Goal: Transaction & Acquisition: Purchase product/service

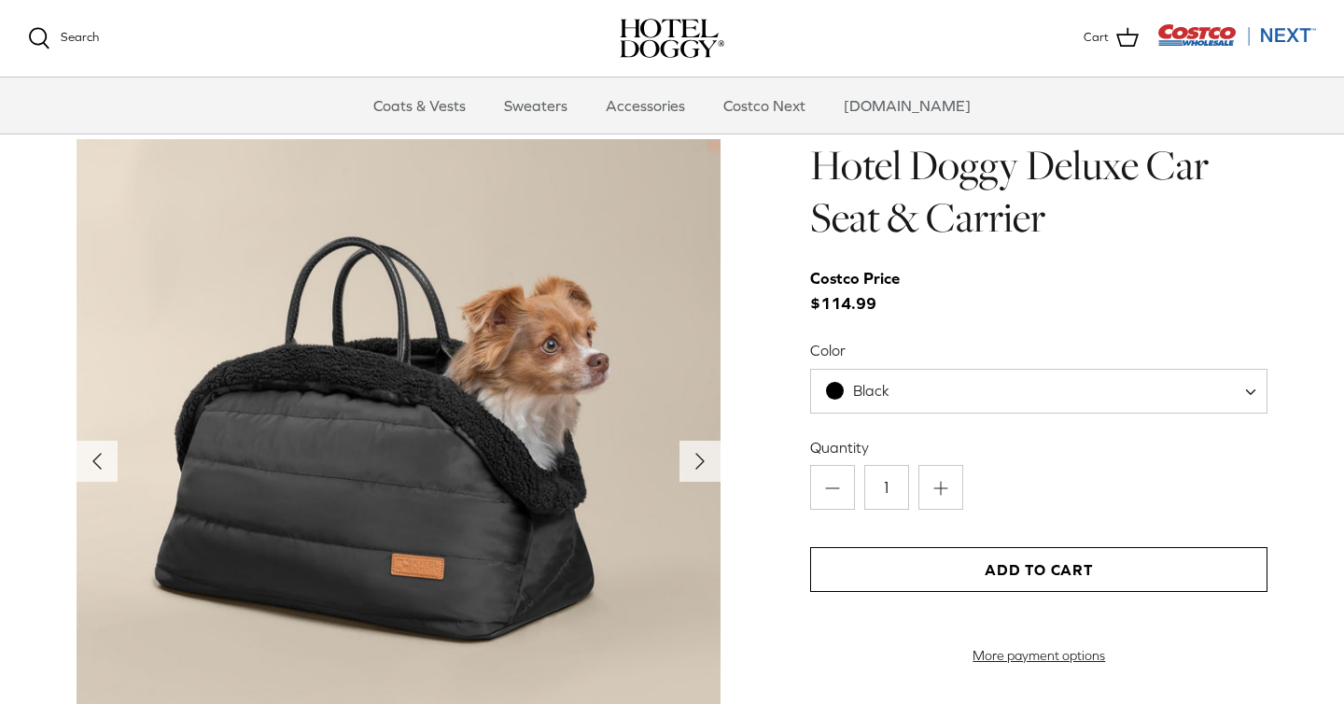
scroll to position [1837, 0]
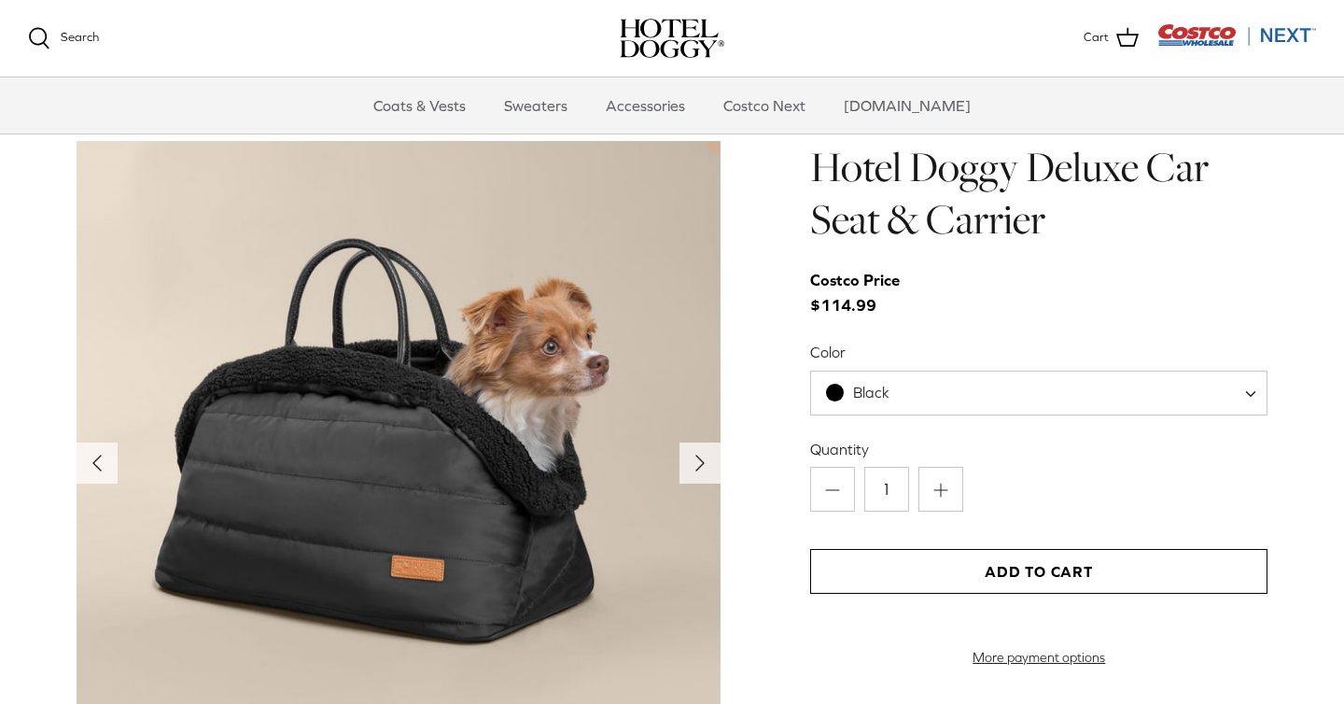
click at [925, 399] on span "Black" at bounding box center [869, 393] width 116 height 20
select select "Tan"
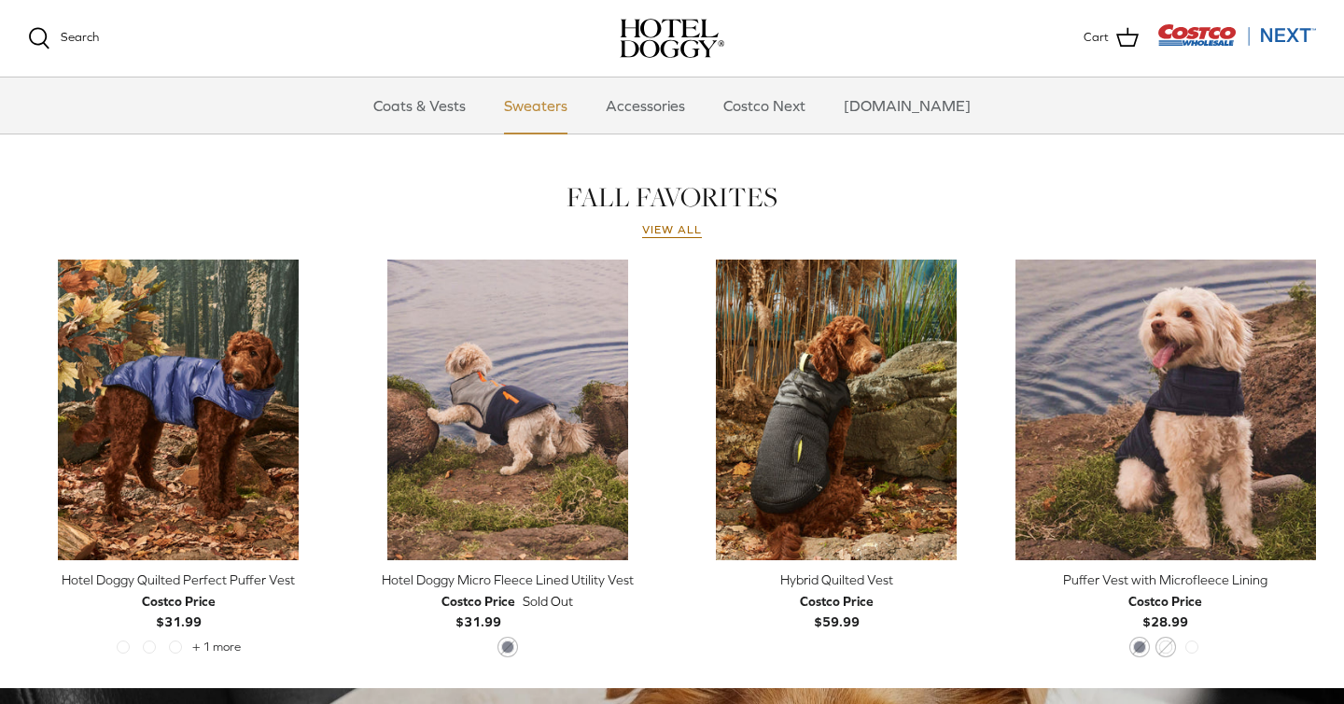
scroll to position [768, 0]
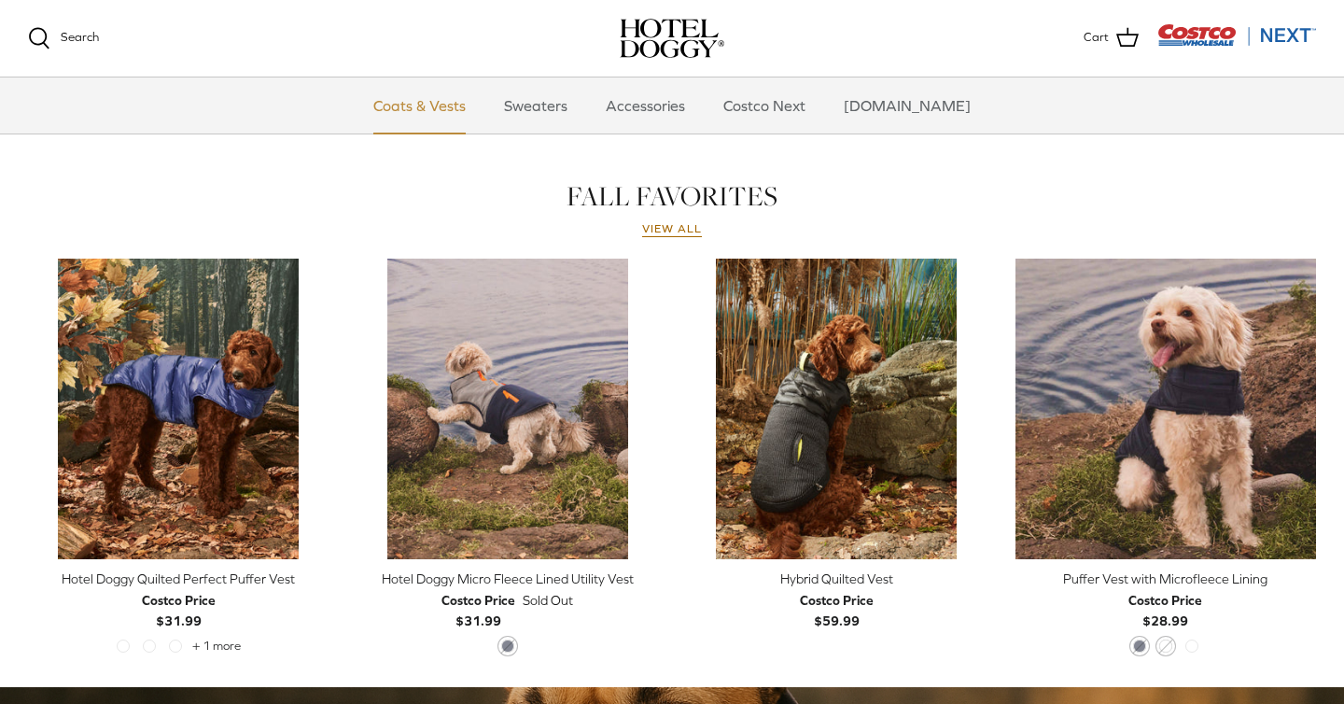
click at [455, 106] on link "Coats & Vests" at bounding box center [420, 105] width 126 height 56
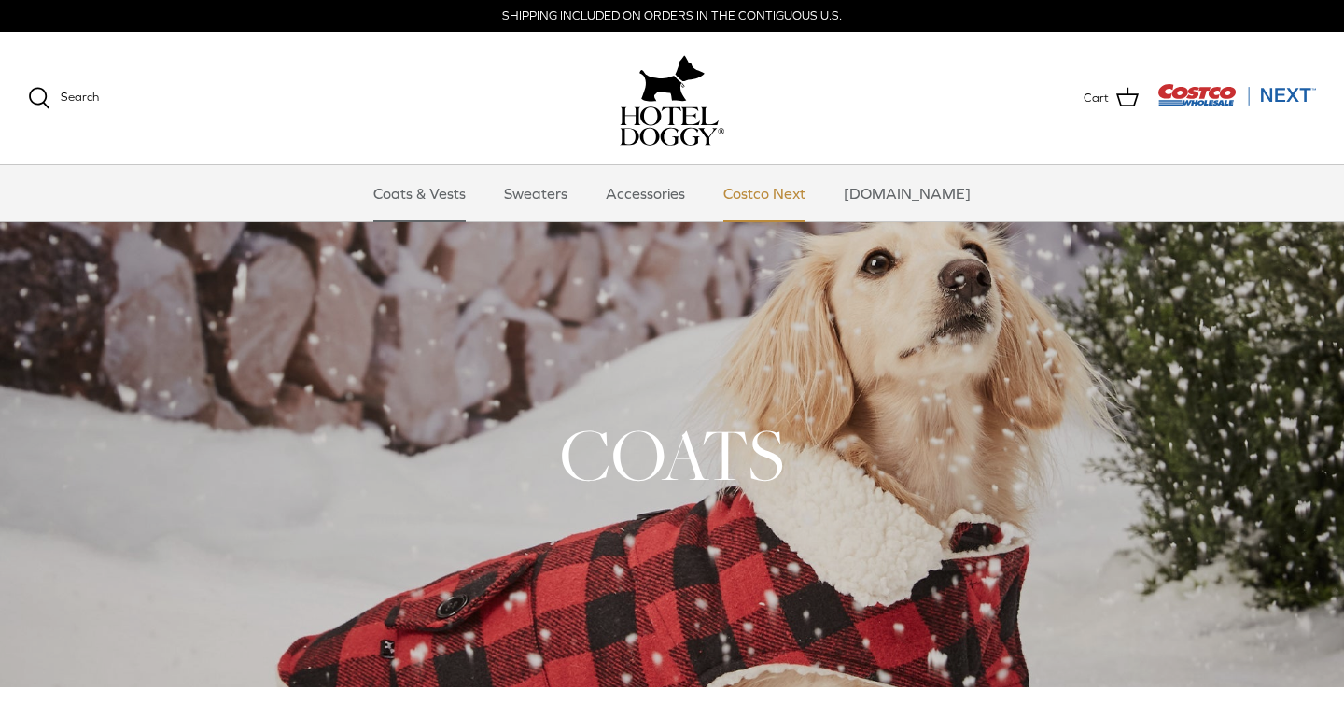
click at [799, 190] on link "Costco Next" at bounding box center [765, 193] width 116 height 56
